Goal: Information Seeking & Learning: Learn about a topic

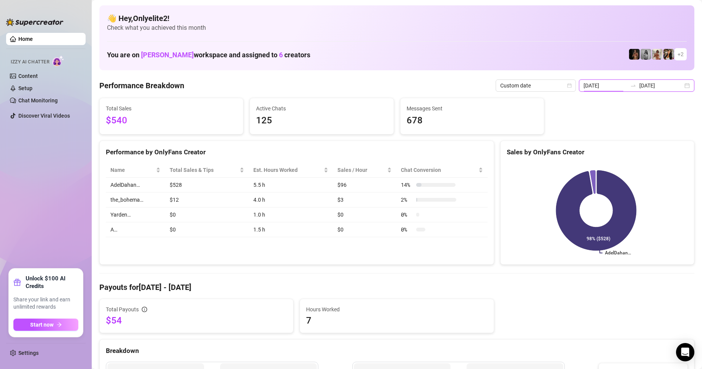
click at [601, 81] on input "[DATE]" at bounding box center [606, 85] width 44 height 8
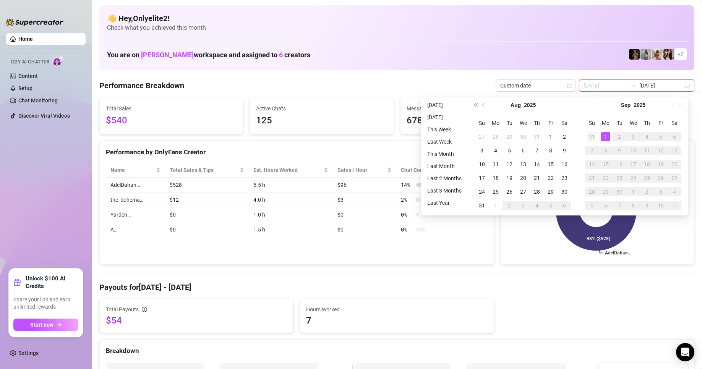
type input "[DATE]"
click at [595, 135] on div "31" at bounding box center [592, 136] width 9 height 9
type input "[DATE]"
click at [607, 205] on div "1" at bounding box center [605, 205] width 9 height 9
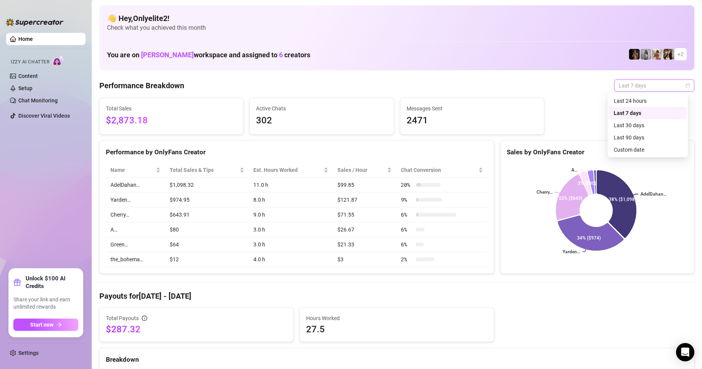
click at [667, 84] on span "Last 7 days" at bounding box center [654, 85] width 71 height 11
click at [629, 149] on div "Custom date" at bounding box center [648, 150] width 68 height 8
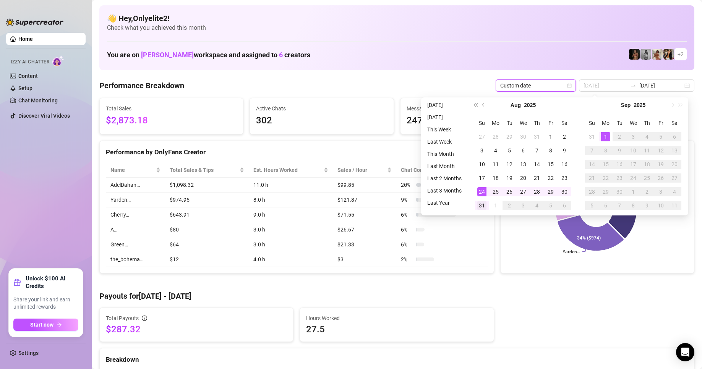
type input "[DATE]"
click at [483, 203] on div "31" at bounding box center [481, 205] width 9 height 9
type input "[DATE]"
click at [605, 132] on div "1" at bounding box center [605, 136] width 9 height 9
type input "[DATE]"
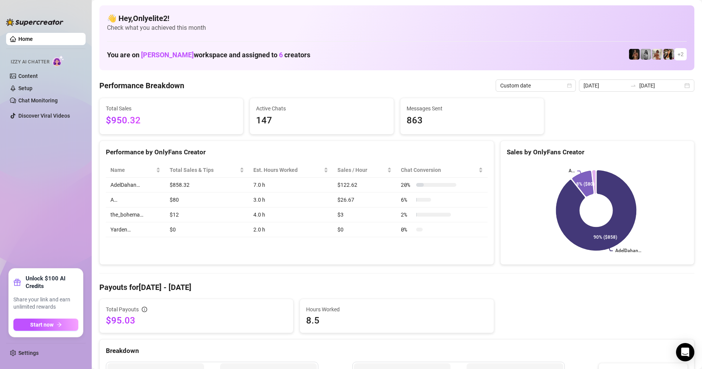
click at [149, 198] on td "A…" at bounding box center [135, 200] width 59 height 15
click at [259, 227] on td "2.0 h" at bounding box center [291, 229] width 84 height 15
click at [442, 181] on div "20 %" at bounding box center [428, 185] width 55 height 8
click at [471, 172] on span "Chat Conversion" at bounding box center [439, 170] width 76 height 8
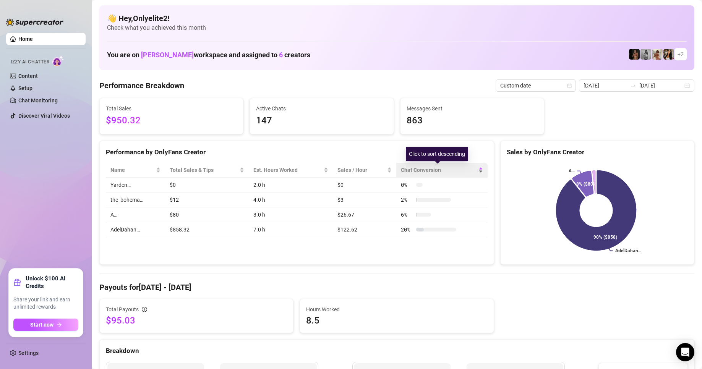
click at [471, 172] on span "Chat Conversion" at bounding box center [439, 170] width 76 height 8
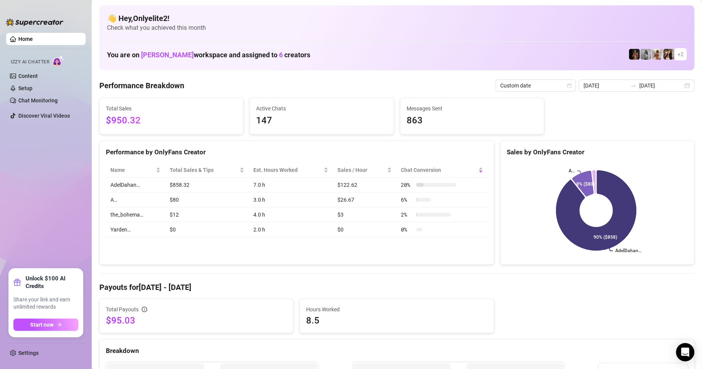
click at [232, 206] on td "$80" at bounding box center [207, 200] width 84 height 15
click at [119, 203] on td "A…" at bounding box center [135, 200] width 59 height 15
click at [475, 170] on div "Chat Conversion" at bounding box center [442, 170] width 82 height 8
click at [479, 170] on div "Chat Conversion" at bounding box center [442, 170] width 82 height 8
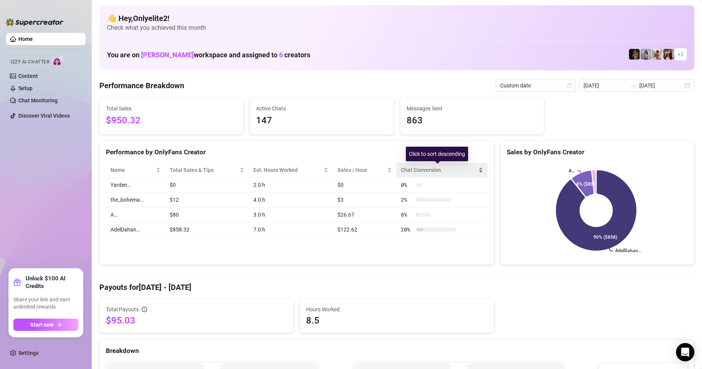
click at [479, 170] on div "Chat Conversion" at bounding box center [442, 170] width 82 height 8
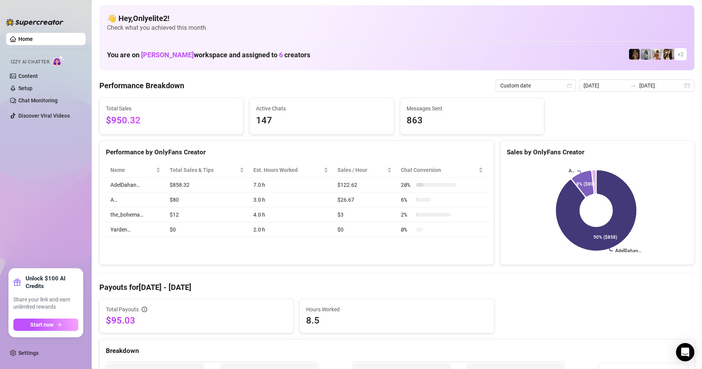
click at [111, 201] on td "A…" at bounding box center [135, 200] width 59 height 15
click at [114, 200] on td "A…" at bounding box center [135, 200] width 59 height 15
click at [477, 168] on div "Chat Conversion" at bounding box center [442, 170] width 82 height 8
click at [112, 218] on td "A…" at bounding box center [135, 215] width 59 height 15
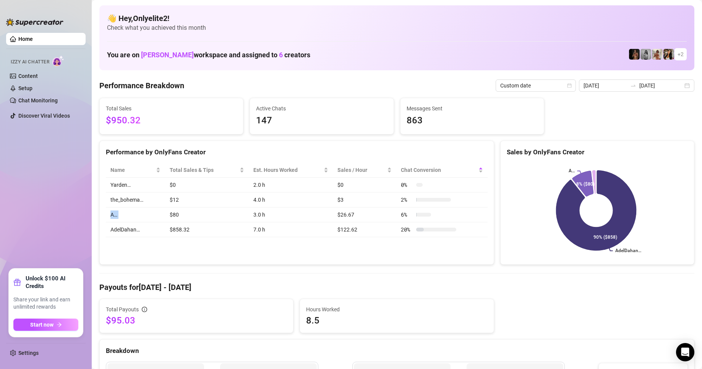
click at [112, 218] on td "A…" at bounding box center [135, 215] width 59 height 15
click at [117, 218] on td "A…" at bounding box center [135, 215] width 59 height 15
click at [209, 216] on td "$80" at bounding box center [207, 215] width 84 height 15
click at [304, 222] on td "3.0 h" at bounding box center [291, 215] width 84 height 15
click at [352, 222] on td "$26.67" at bounding box center [364, 215] width 63 height 15
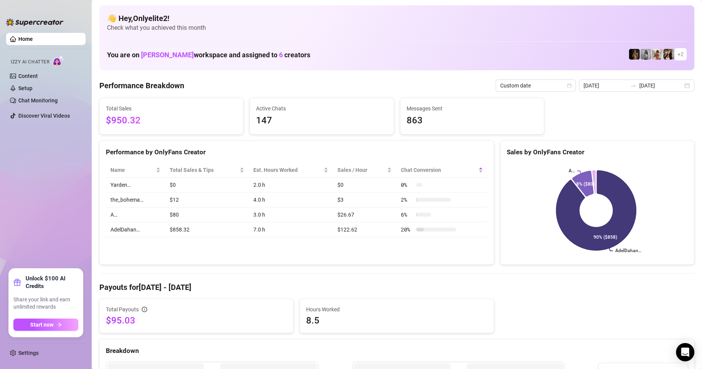
click at [409, 214] on span "6 %" at bounding box center [407, 215] width 12 height 8
click at [401, 216] on span "6 %" at bounding box center [407, 215] width 12 height 8
click at [112, 218] on td "A…" at bounding box center [135, 215] width 59 height 15
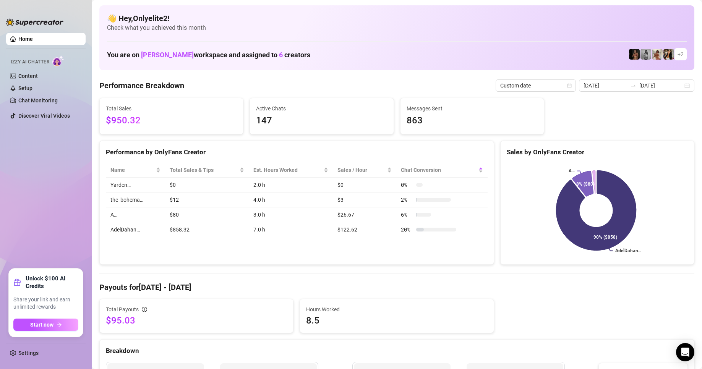
click at [134, 234] on td "AdelDahan…" at bounding box center [135, 229] width 59 height 15
click at [132, 232] on td "AdelDahan…" at bounding box center [135, 229] width 59 height 15
click at [171, 213] on td "$80" at bounding box center [207, 215] width 84 height 15
click at [112, 216] on td "A…" at bounding box center [135, 215] width 59 height 15
click at [157, 214] on td "A…" at bounding box center [135, 215] width 59 height 15
